Goal: Find specific page/section: Find specific page/section

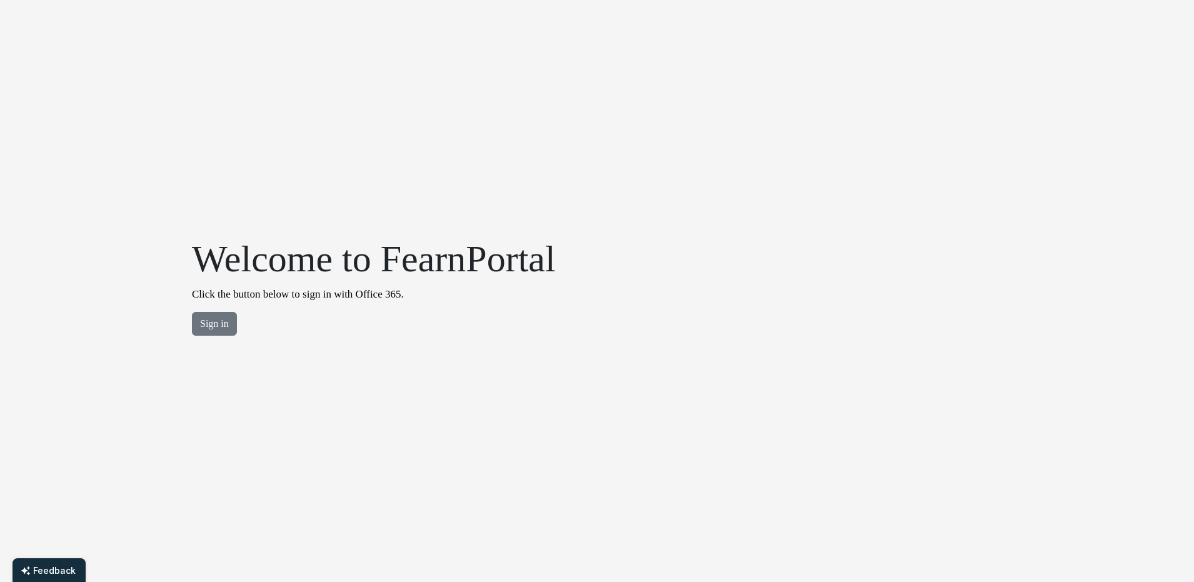
click at [209, 337] on div "Welcome to FearnPortal Click the button below to sign in with Office 365. Sign …" at bounding box center [373, 291] width 379 height 110
click at [217, 322] on button "Sign in" at bounding box center [214, 324] width 45 height 24
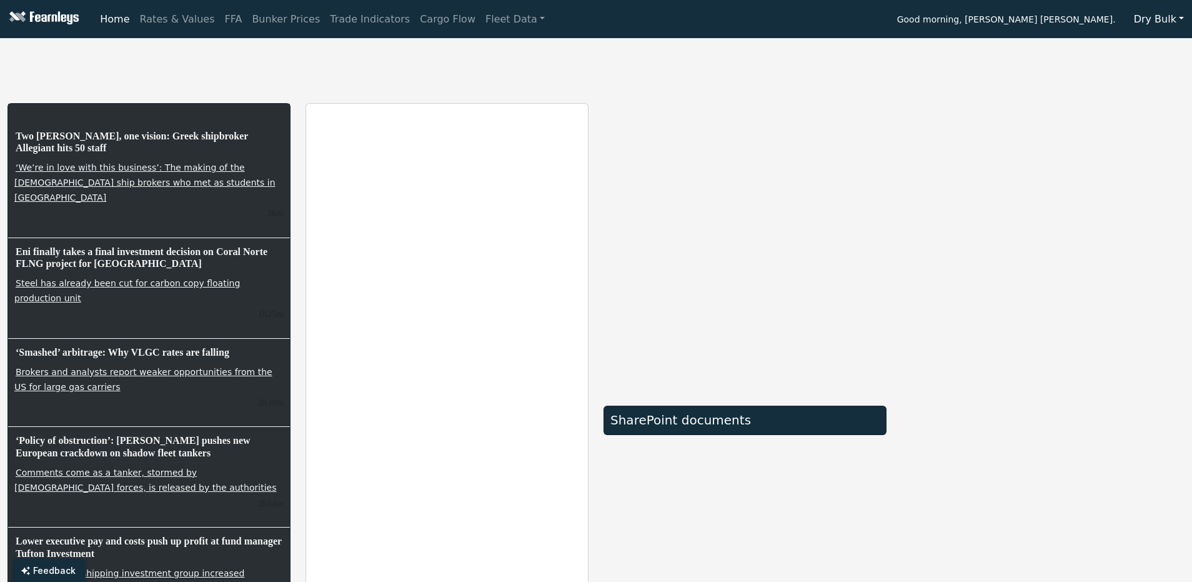
click at [597, 135] on div "SharePoint documents" at bounding box center [745, 396] width 298 height 587
drag, startPoint x: 94, startPoint y: 137, endPoint x: 61, endPoint y: 136, distance: 33.1
click at [61, 136] on h6 "Two [PERSON_NAME], one vision: Greek shipbroker Allegiant hits 50 staff" at bounding box center [148, 142] width 269 height 26
drag, startPoint x: 61, startPoint y: 136, endPoint x: 50, endPoint y: 135, distance: 11.3
click at [50, 135] on h6 "Two [PERSON_NAME], one vision: Greek shipbroker Allegiant hits 50 staff" at bounding box center [148, 142] width 269 height 26
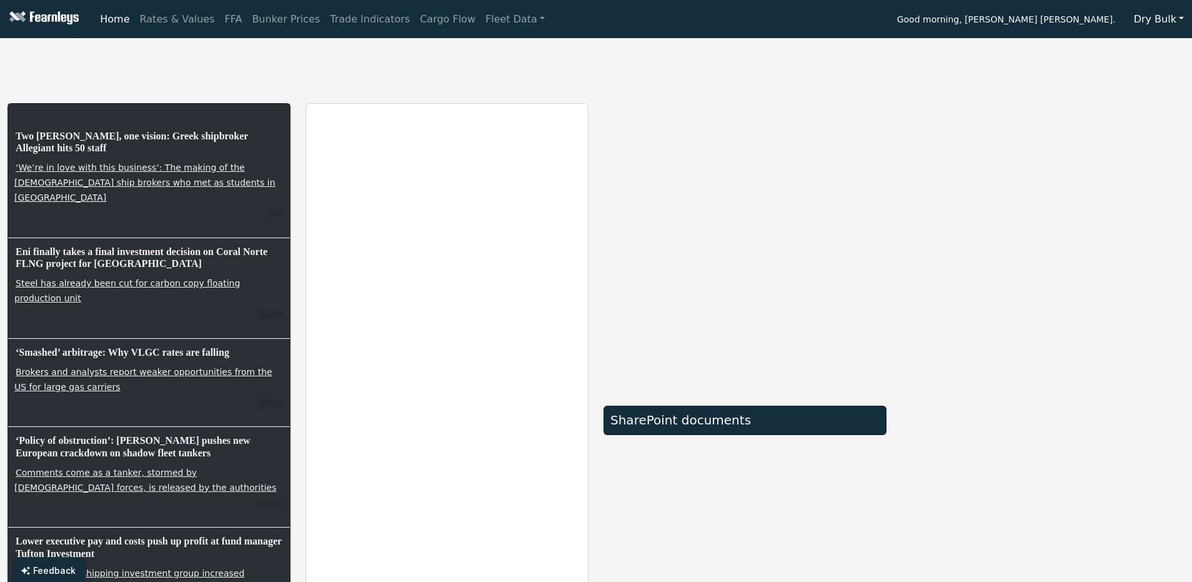
drag, startPoint x: 50, startPoint y: 135, endPoint x: 145, endPoint y: 142, distance: 95.3
click at [145, 142] on h6 "Two [PERSON_NAME], one vision: Greek shipbroker Allegiant hits 50 staff" at bounding box center [148, 142] width 269 height 26
drag, startPoint x: 91, startPoint y: 147, endPoint x: 42, endPoint y: 138, distance: 49.5
click at [42, 138] on h6 "Two [PERSON_NAME], one vision: Greek shipbroker Allegiant hits 50 staff" at bounding box center [148, 142] width 269 height 26
drag, startPoint x: 42, startPoint y: 138, endPoint x: 132, endPoint y: 150, distance: 90.8
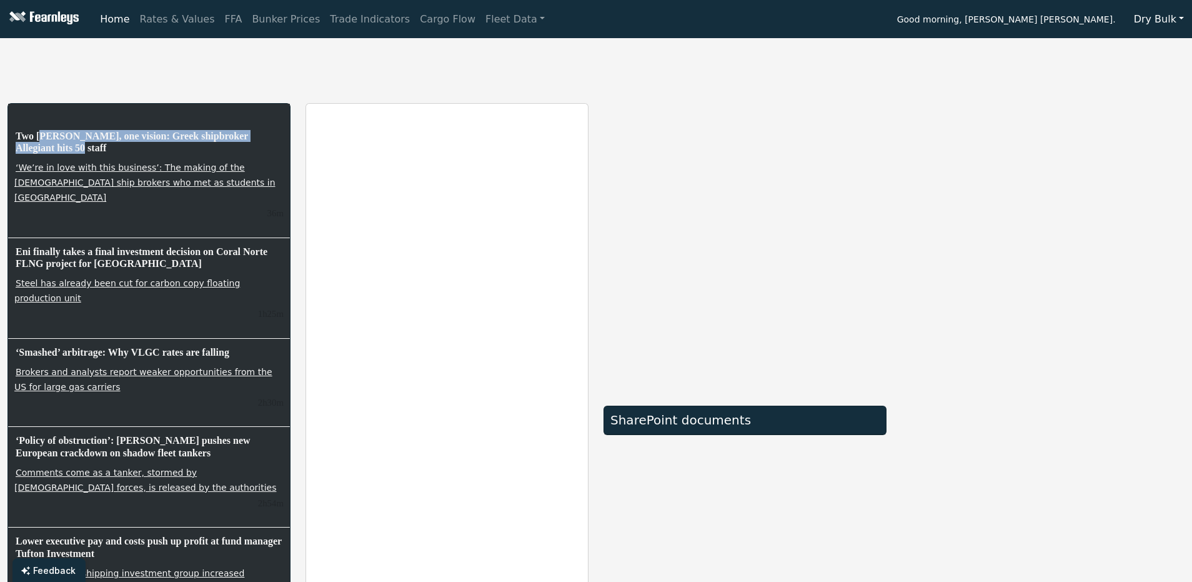
click at [139, 136] on h6 "Two [PERSON_NAME], one vision: Greek shipbroker Allegiant hits 50 staff" at bounding box center [148, 142] width 269 height 26
click at [597, 98] on div "Two [PERSON_NAME], one vision: Greek shipbroker Allegiant hits 50 staff ‘We’re …" at bounding box center [596, 366] width 1192 height 647
drag, startPoint x: 64, startPoint y: 349, endPoint x: 249, endPoint y: 392, distance: 189.2
click at [690, 511] on div "SharePoint documents" at bounding box center [745, 396] width 298 height 587
click at [1156, 21] on button "Dry Bulk" at bounding box center [1159, 19] width 66 height 24
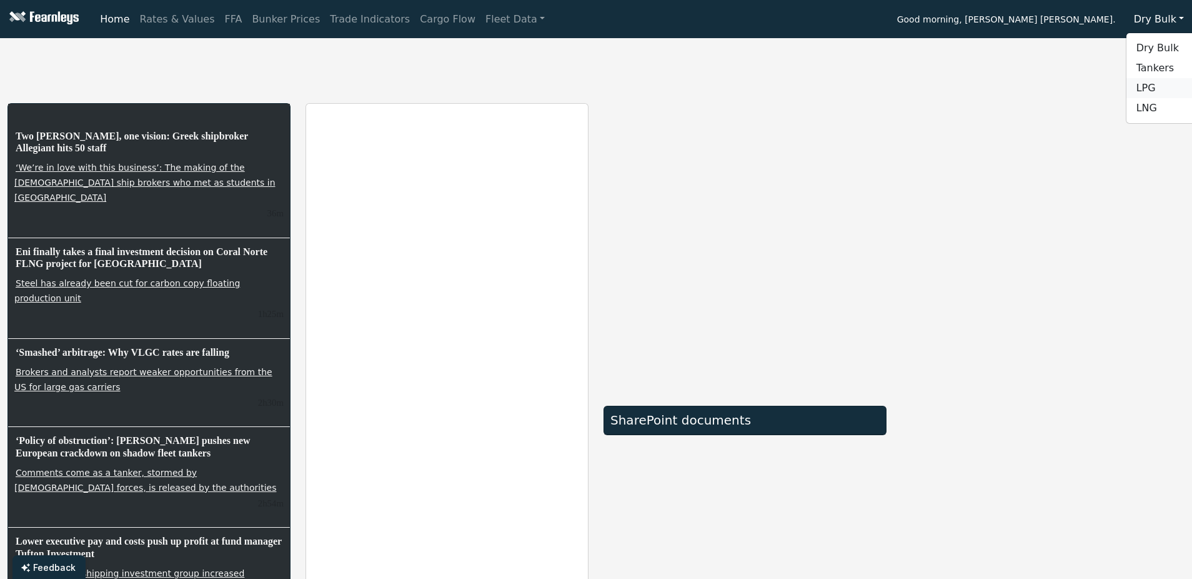
click at [1162, 88] on link "LPG" at bounding box center [1176, 88] width 99 height 20
